Goal: Task Accomplishment & Management: Manage account settings

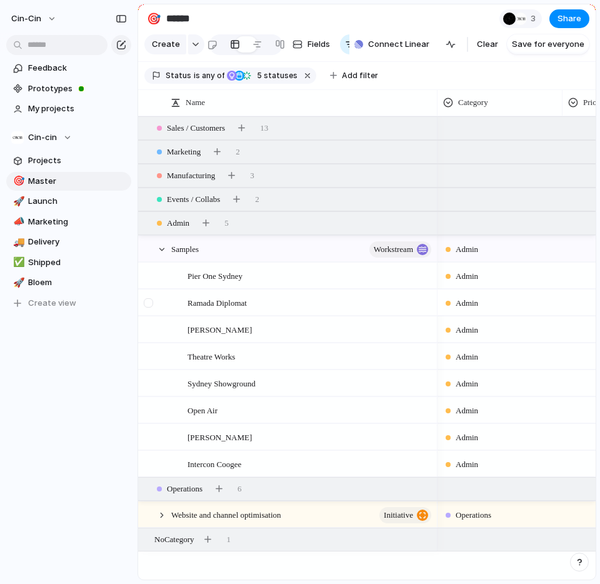
click at [147, 301] on div at bounding box center [148, 302] width 9 height 9
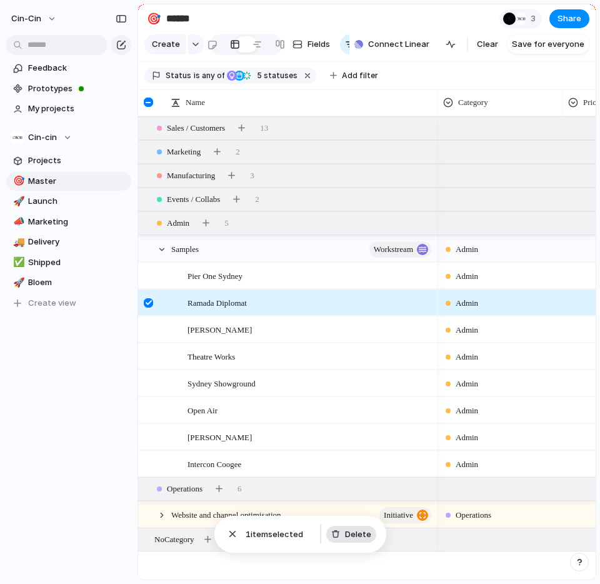
click at [352, 533] on span "Delete" at bounding box center [358, 534] width 26 height 12
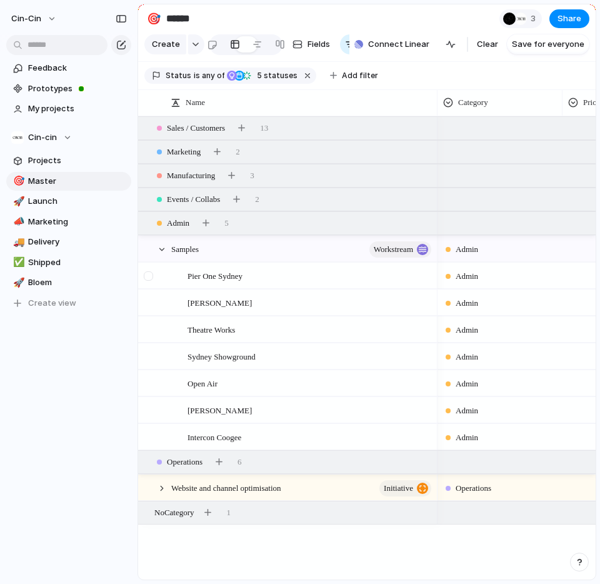
click at [151, 275] on div at bounding box center [148, 275] width 9 height 9
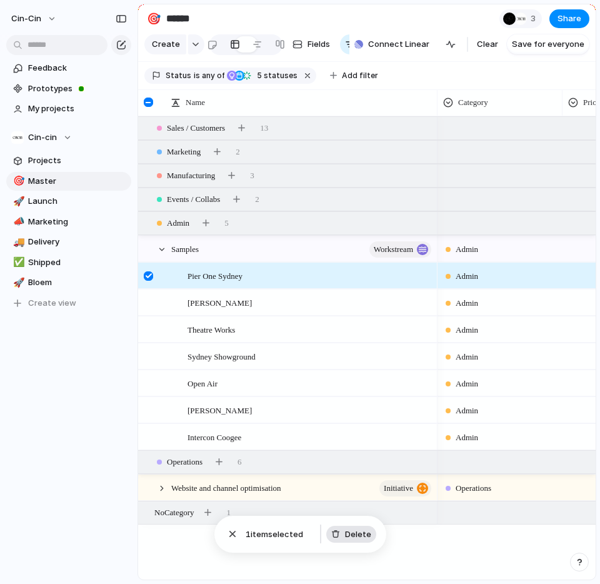
click at [345, 529] on span "Delete" at bounding box center [358, 534] width 26 height 12
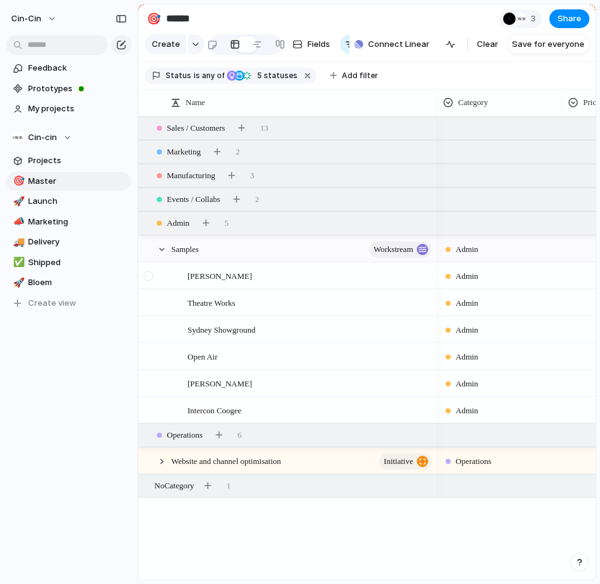
click at [151, 274] on div at bounding box center [148, 275] width 9 height 9
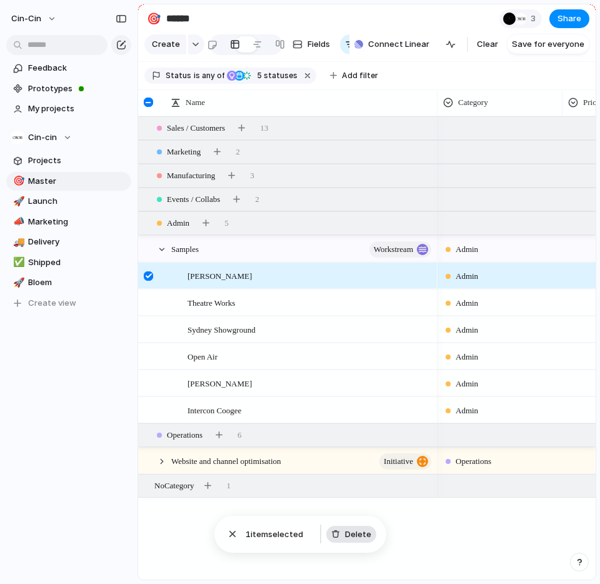
click at [349, 538] on span "Delete" at bounding box center [358, 534] width 26 height 12
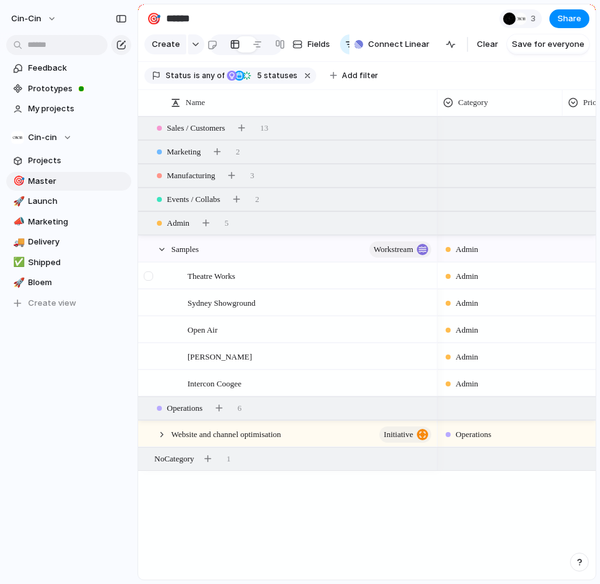
click at [149, 274] on div at bounding box center [148, 275] width 9 height 9
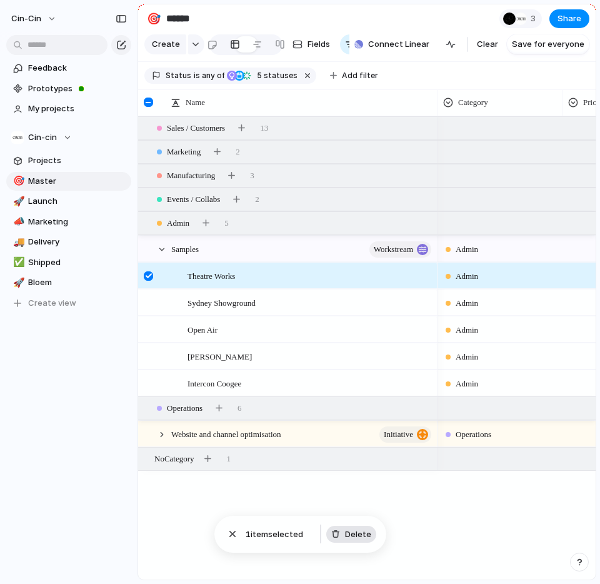
click at [349, 525] on button "Delete" at bounding box center [351, 533] width 50 height 17
